Goal: Task Accomplishment & Management: Manage account settings

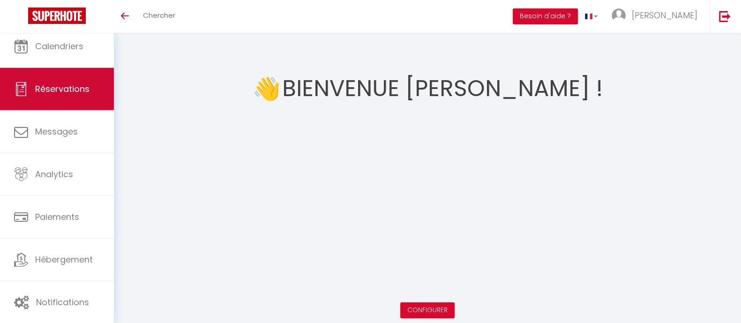
scroll to position [33, 0]
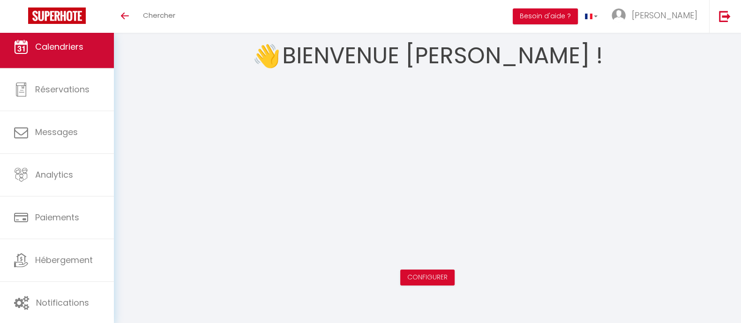
click at [77, 43] on span "Calendriers" at bounding box center [59, 47] width 48 height 12
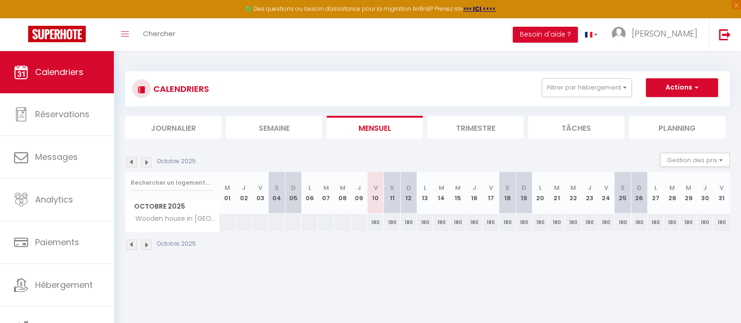
click at [197, 134] on li "Journalier" at bounding box center [173, 127] width 96 height 23
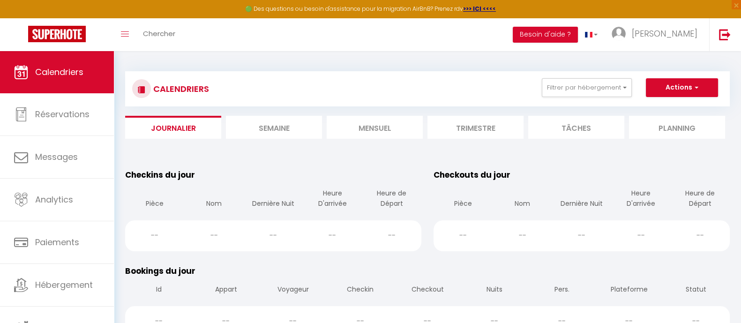
click at [248, 122] on li "Semaine" at bounding box center [274, 127] width 96 height 23
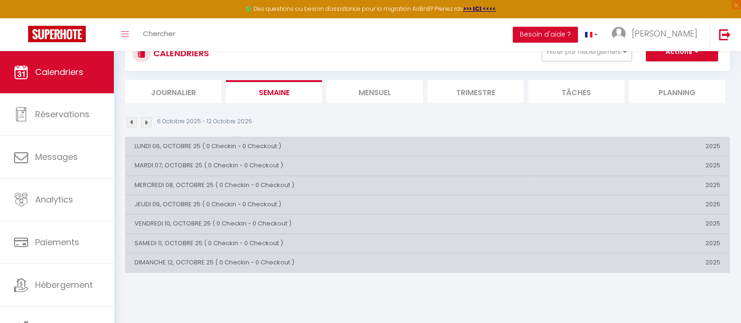
scroll to position [51, 0]
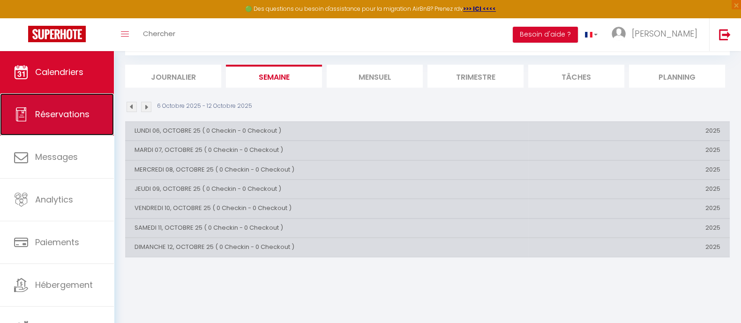
click at [68, 125] on link "Réservations" at bounding box center [57, 114] width 114 height 42
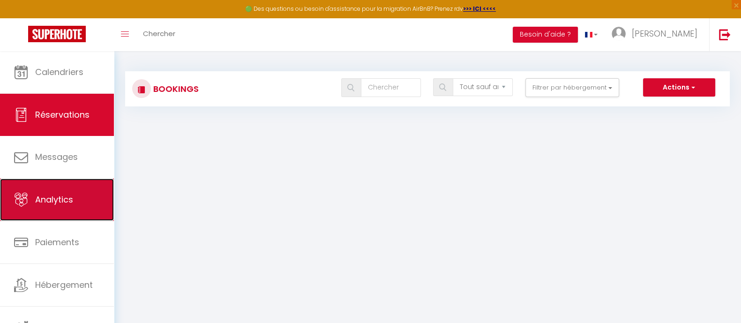
click at [56, 200] on span "Analytics" at bounding box center [54, 200] width 38 height 12
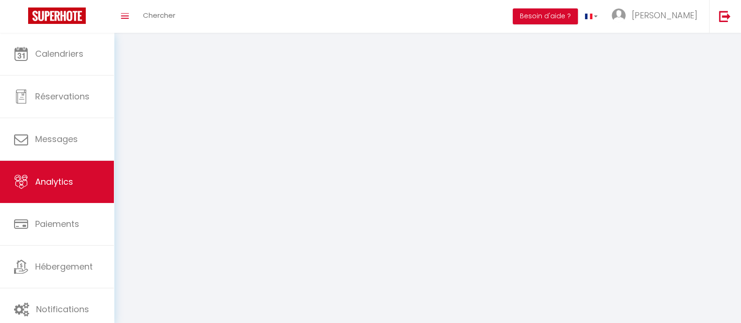
select select "2025"
select select "10"
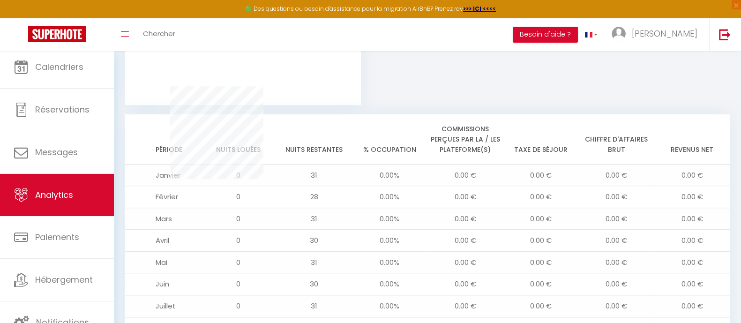
scroll to position [814, 0]
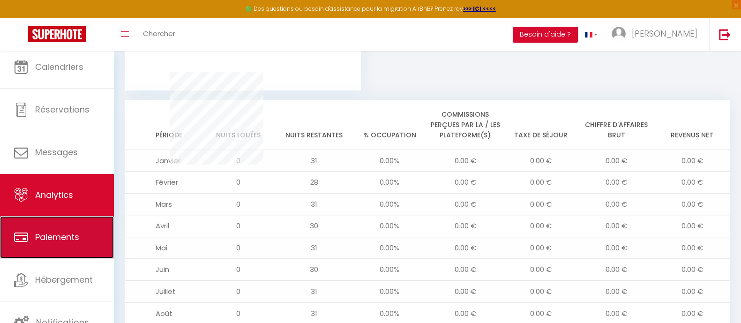
click at [58, 223] on link "Paiements" at bounding box center [57, 237] width 114 height 42
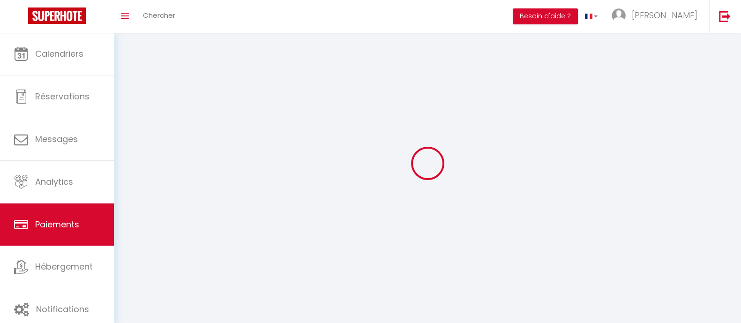
select select "2"
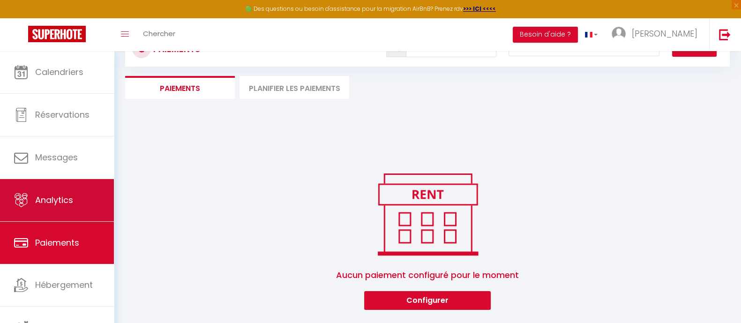
scroll to position [51, 0]
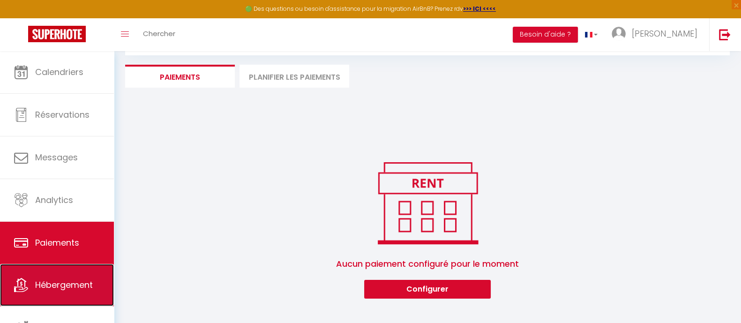
click at [58, 280] on span "Hébergement" at bounding box center [64, 285] width 58 height 12
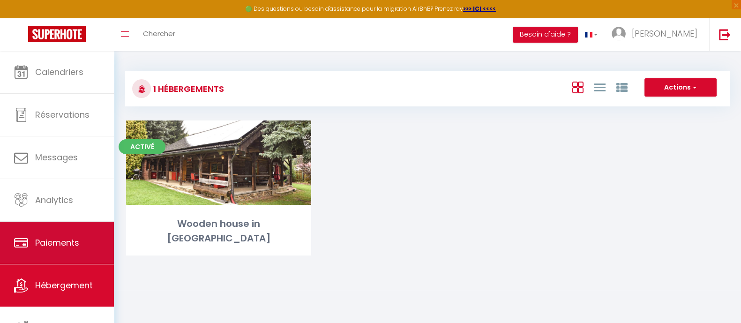
scroll to position [5, 0]
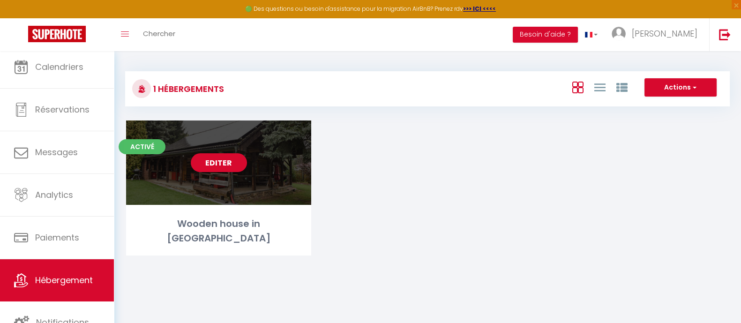
click at [206, 166] on link "Editer" at bounding box center [219, 162] width 56 height 19
select select "3"
select select "2"
select select "1"
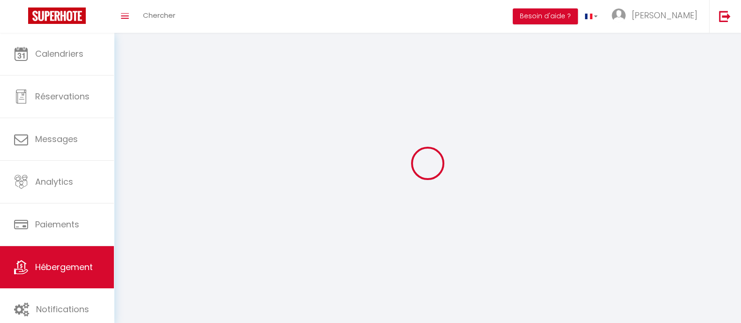
select select
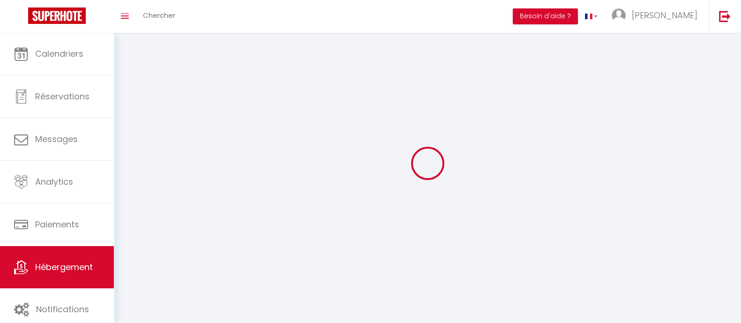
checkbox input "false"
select select
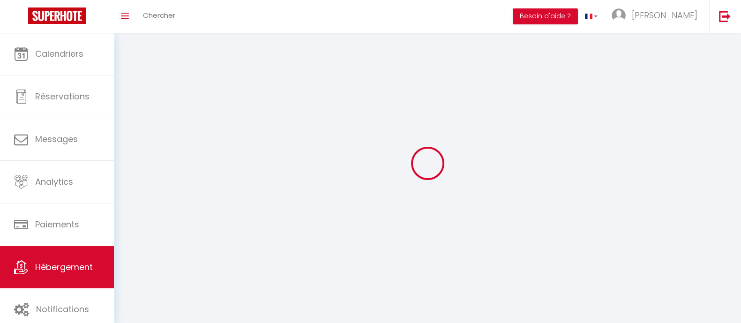
select select
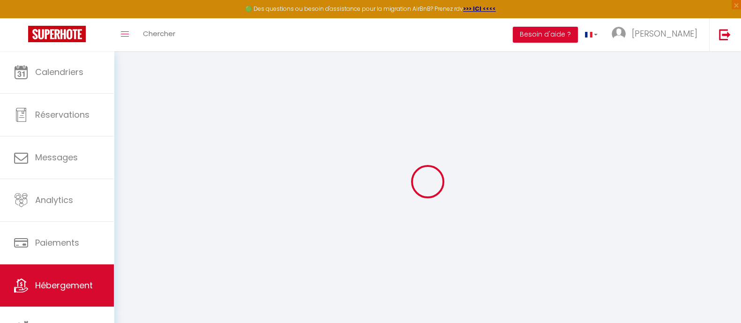
select select
checkbox input "false"
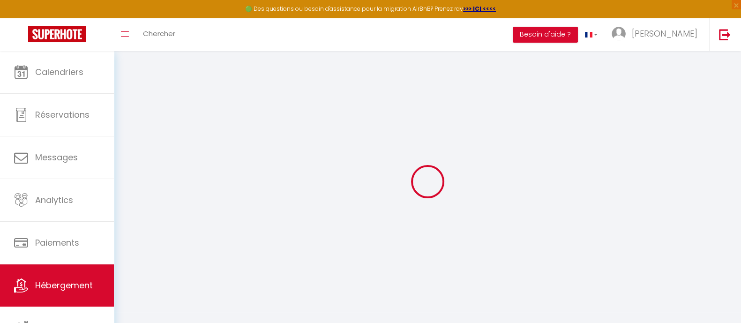
select select "16:00"
select select "22:00"
select select "11:00"
select select "30"
select select "15"
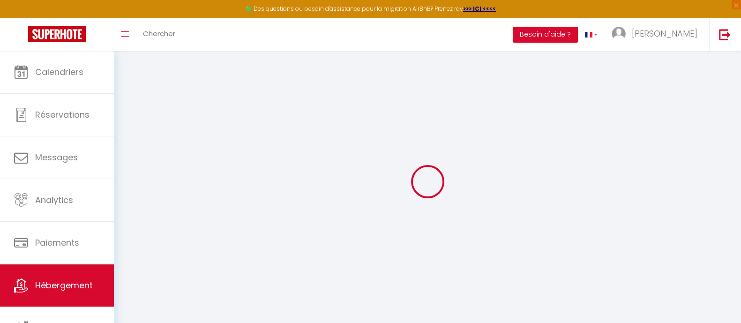
select select "23:00"
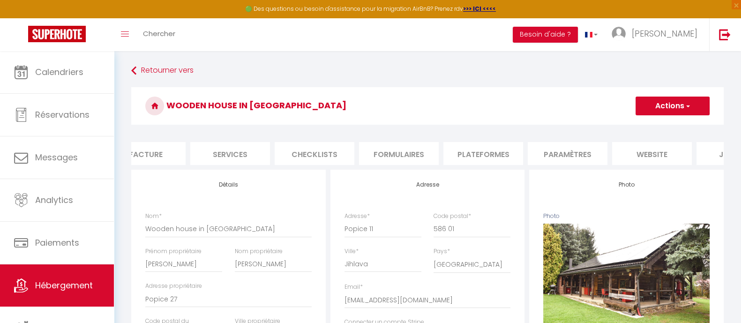
scroll to position [0, 251]
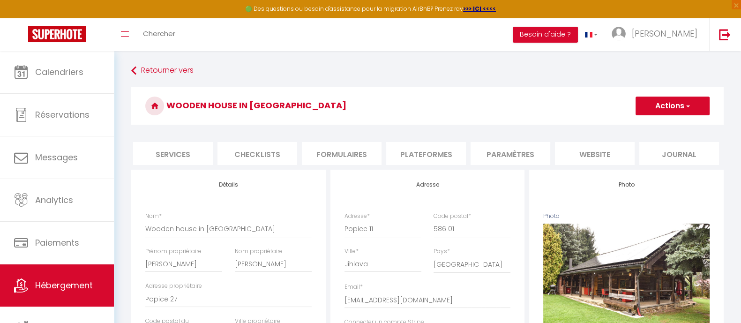
click at [191, 152] on li "Services" at bounding box center [173, 153] width 80 height 23
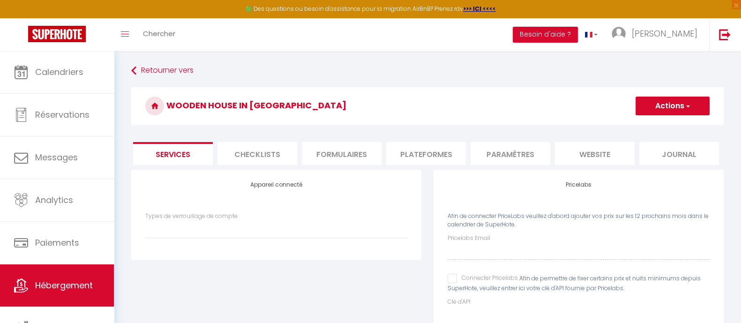
select select
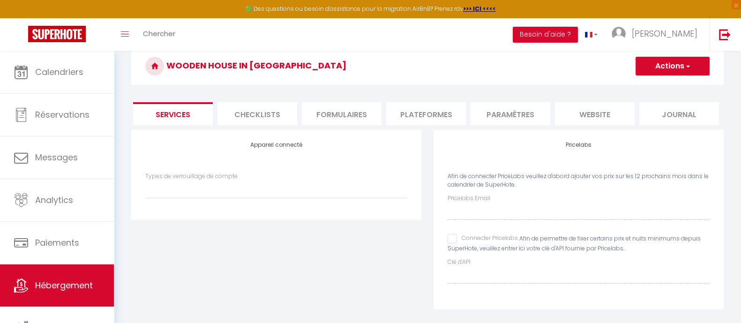
scroll to position [58, 0]
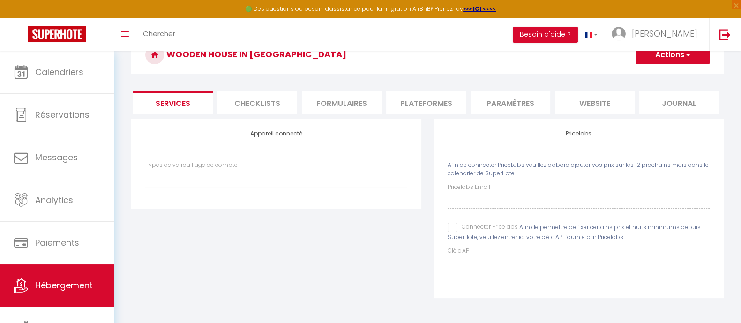
click at [305, 170] on div "Types de verrouillage de compte" at bounding box center [276, 174] width 262 height 27
click at [452, 235] on span "Afin de permettre de fixer certains prix et nuits minimums depuis SuperHote, ve…" at bounding box center [573, 232] width 253 height 18
click at [452, 226] on input "Connecter Pricelabs" at bounding box center [482, 227] width 70 height 9
checkbox input "true"
select select
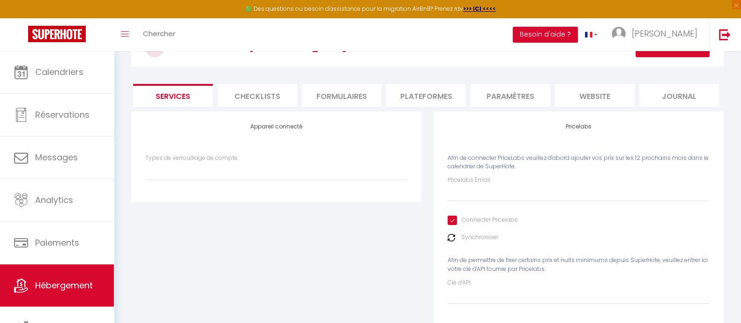
click at [449, 241] on img at bounding box center [450, 237] width 7 height 7
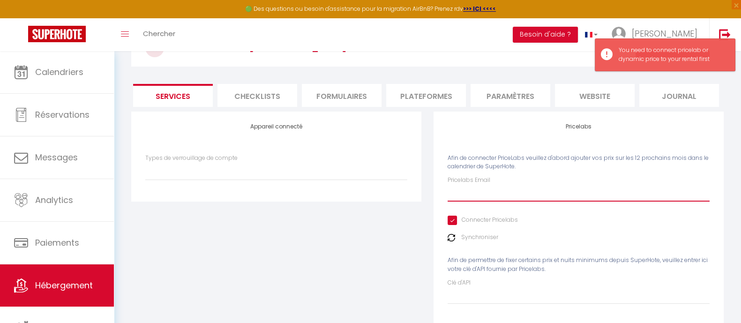
click at [472, 200] on input "Pricelabs Email" at bounding box center [578, 193] width 262 height 17
type input "[EMAIL_ADDRESS][DOMAIN_NAME]"
select select
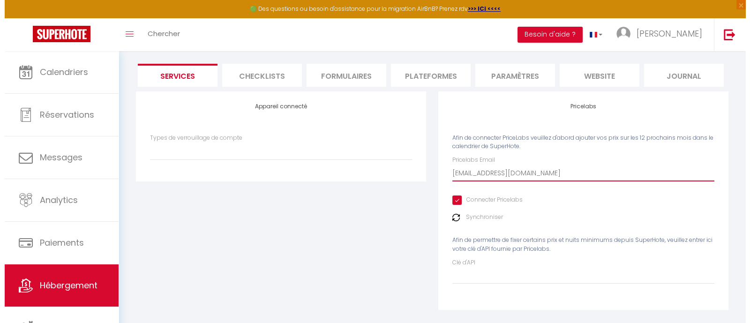
scroll to position [97, 0]
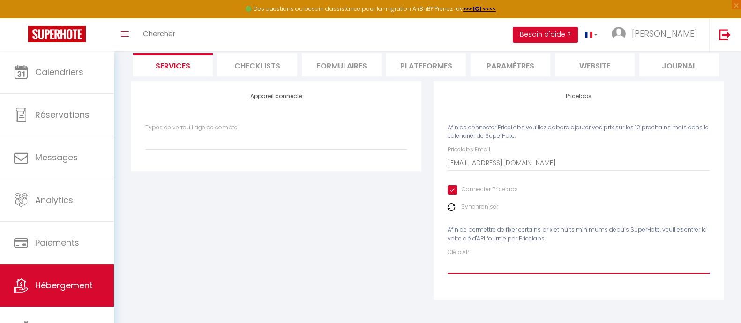
click at [481, 266] on input "Clé d'API" at bounding box center [578, 265] width 262 height 17
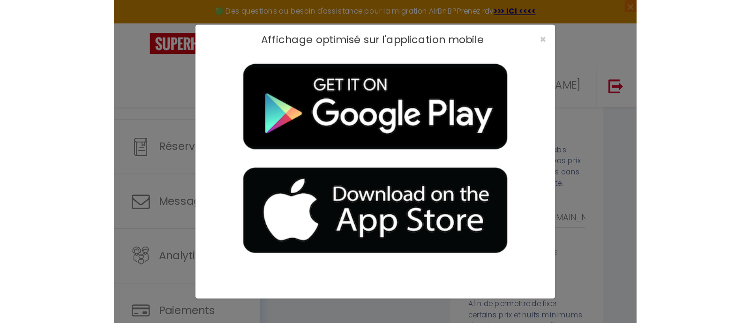
scroll to position [0, 251]
